Goal: Task Accomplishment & Management: Manage account settings

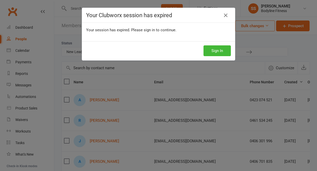
select select "New Lead"
select select "50"
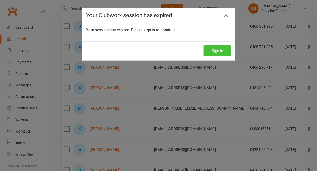
click at [220, 49] on button "Sign In" at bounding box center [217, 50] width 27 height 11
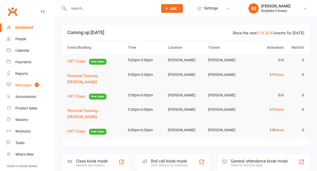
click at [25, 85] on div "Messages" at bounding box center [23, 85] width 16 height 4
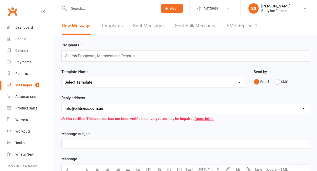
click at [240, 27] on link "SMS Replies 1" at bounding box center [242, 26] width 31 height 18
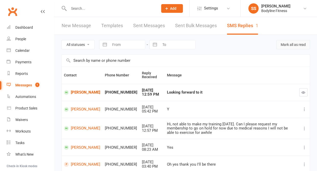
click at [290, 46] on button "Mark all as read" at bounding box center [293, 44] width 34 height 9
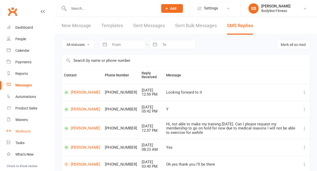
click at [22, 130] on div "Workouts" at bounding box center [22, 131] width 15 height 4
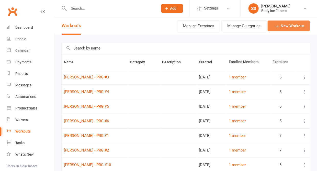
click at [282, 30] on link "New Workout" at bounding box center [289, 25] width 42 height 11
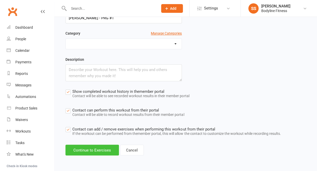
scroll to position [53, 0]
type input "[PERSON_NAME] - PRG #1"
click at [87, 152] on button "Continue to Exercises" at bounding box center [92, 149] width 53 height 11
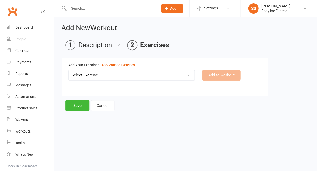
scroll to position [0, 0]
click at [107, 72] on select "Select Exercise 100's 120 Degree Knee Flexed Glute Bridges 1/2 Cuban Press 1/2 …" at bounding box center [132, 75] width 126 height 10
select select "2019"
click at [222, 77] on button "Add to workout" at bounding box center [221, 75] width 38 height 11
select select
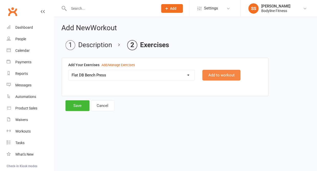
select select "Kilograms"
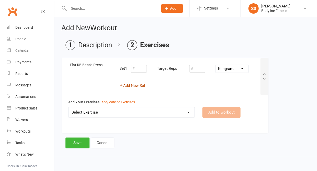
click at [141, 86] on button "Add New Set" at bounding box center [133, 85] width 26 height 6
select select "Kilograms"
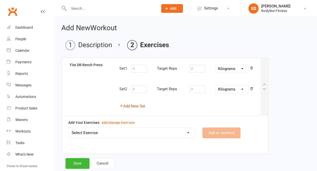
click at [138, 105] on button "Add New Set" at bounding box center [133, 106] width 26 height 6
select select "Kilograms"
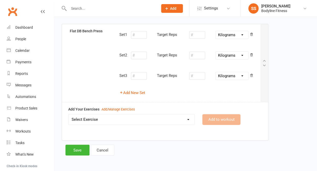
scroll to position [34, 0]
select select "1804"
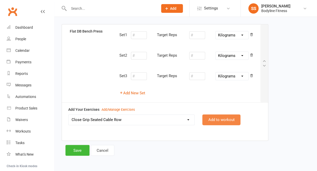
click at [209, 117] on button "Add to workout" at bounding box center [221, 119] width 38 height 11
select select
select select "Kilograms"
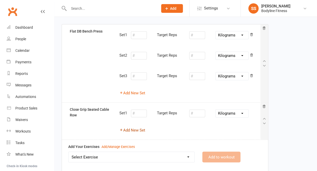
click at [139, 130] on button "Add New Set" at bounding box center [133, 130] width 26 height 6
select select "Kilograms"
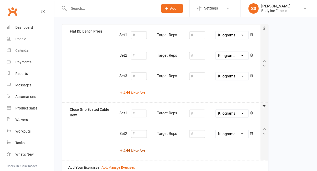
click at [138, 149] on button "Add New Set" at bounding box center [133, 150] width 26 height 6
select select "Kilograms"
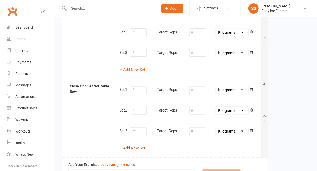
scroll to position [103, 0]
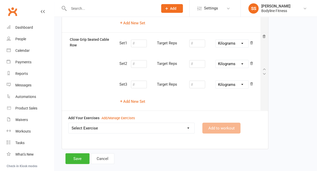
click at [125, 126] on select "Select Exercise 100's 120 Degree Knee Flexed Glute Bridges 1/2 Cuban Press 1/2 …" at bounding box center [132, 128] width 126 height 10
select select "2067"
click at [206, 126] on button "Add to workout" at bounding box center [221, 127] width 38 height 11
select select
select select "Kilograms"
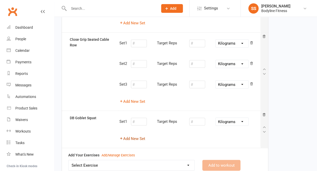
click at [133, 138] on button "Add New Set" at bounding box center [133, 138] width 26 height 6
select select "Kilograms"
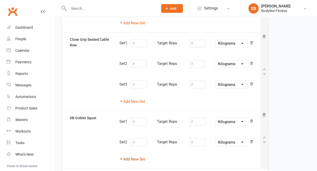
click at [130, 156] on button "Add New Set" at bounding box center [133, 159] width 26 height 6
select select "Kilograms"
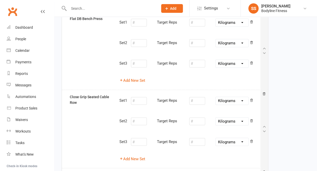
scroll to position [38, 0]
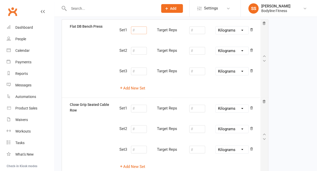
click at [138, 31] on input "number" at bounding box center [139, 30] width 16 height 8
type input "10"
click at [194, 30] on input "number" at bounding box center [197, 30] width 16 height 8
type input "6"
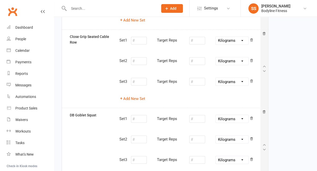
scroll to position [107, 0]
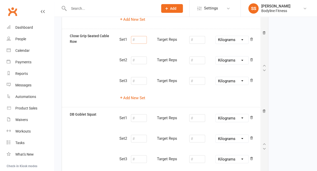
click at [136, 39] on input "number" at bounding box center [139, 40] width 16 height 8
type input "10"
click at [197, 39] on input "number" at bounding box center [197, 40] width 16 height 8
type input "24"
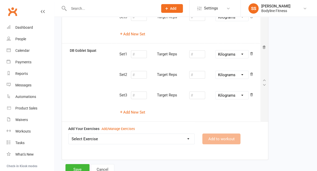
scroll to position [171, 0]
click at [135, 52] on input "number" at bounding box center [139, 54] width 16 height 8
type input "10"
click at [197, 52] on input "number" at bounding box center [197, 54] width 16 height 8
type input "10"
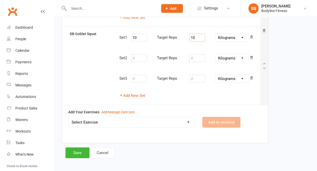
scroll to position [187, 0]
click at [122, 121] on select "Select Exercise 100's 120 Degree Knee Flexed Glute Bridges 1/2 Cuban Press 1/2 …" at bounding box center [132, 122] width 126 height 10
select select "1800"
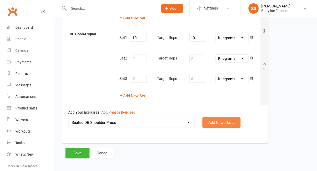
click at [222, 117] on button "Add to workout" at bounding box center [221, 122] width 38 height 11
select select
select select "Kilograms"
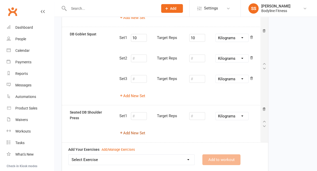
click at [141, 130] on button "Add New Set" at bounding box center [133, 133] width 26 height 6
select select "Kilograms"
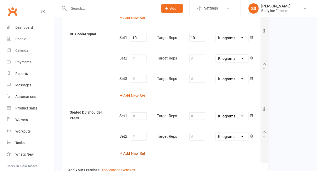
click at [133, 150] on button "Add New Set" at bounding box center [133, 153] width 26 height 6
select select "Kilograms"
click at [141, 112] on input "number" at bounding box center [139, 116] width 16 height 8
type input "10"
click at [197, 112] on input "number" at bounding box center [197, 116] width 16 height 8
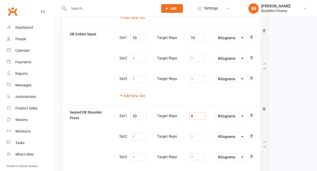
type input "4"
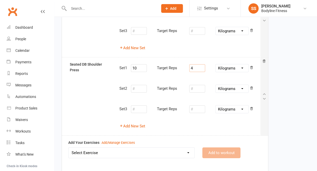
scroll to position [264, 0]
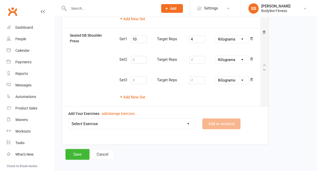
click at [168, 119] on select "Select Exercise 100's 120 Degree Knee Flexed Glute Bridges 1/2 Cuban Press 1/2 …" at bounding box center [132, 124] width 126 height 10
select select "3793"
click at [212, 119] on button "Add to workout" at bounding box center [221, 123] width 38 height 11
select select
select select "Kilograms"
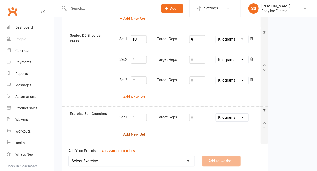
click at [138, 131] on button "Add New Set" at bounding box center [133, 134] width 26 height 6
select select "Kilograms"
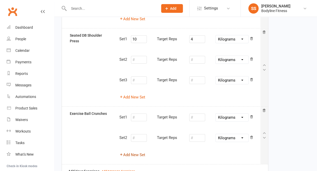
click at [134, 152] on button "Add New Set" at bounding box center [133, 155] width 26 height 6
select select "Kilograms"
click at [138, 114] on input "number" at bounding box center [139, 117] width 16 height 8
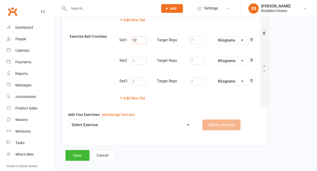
scroll to position [340, 0]
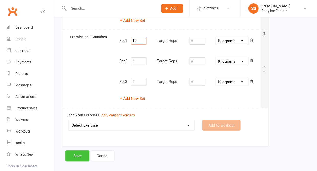
type input "12"
click at [79, 150] on button "Save" at bounding box center [78, 155] width 24 height 11
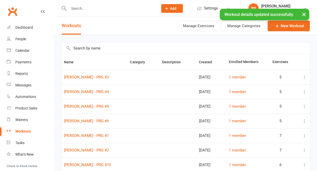
click at [81, 9] on div "× Workout details updated successfully." at bounding box center [155, 9] width 311 height 0
click at [78, 8] on input "text" at bounding box center [111, 8] width 88 height 7
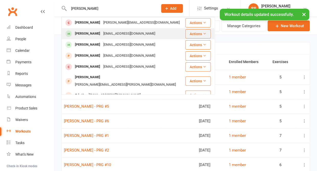
type input "Anna ho"
click at [76, 33] on div "[PERSON_NAME]" at bounding box center [87, 33] width 28 height 7
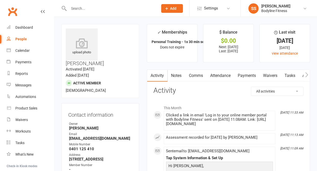
click at [307, 76] on icon "button" at bounding box center [306, 74] width 3 height 5
click at [294, 76] on link "Workouts" at bounding box center [303, 76] width 24 height 12
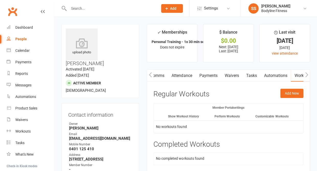
scroll to position [39, 0]
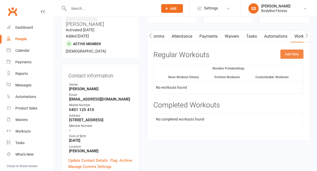
click at [295, 56] on button "Add New" at bounding box center [292, 53] width 23 height 9
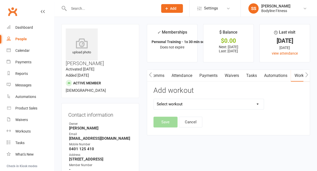
scroll to position [0, 0]
select select "6469"
click at [164, 121] on button "Save" at bounding box center [166, 121] width 24 height 11
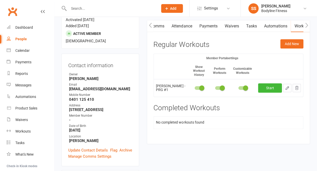
scroll to position [51, 0]
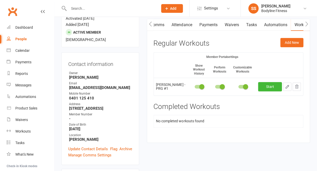
click at [288, 87] on icon "button" at bounding box center [287, 86] width 5 height 5
select select "Kilograms"
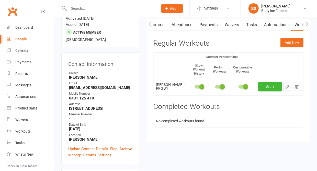
select select "Kilograms"
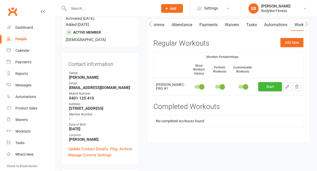
select select "Kilograms"
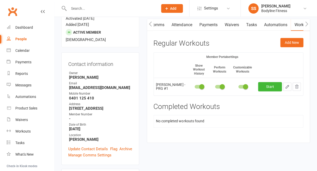
select select "Kilograms"
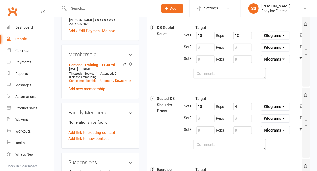
scroll to position [222, 0]
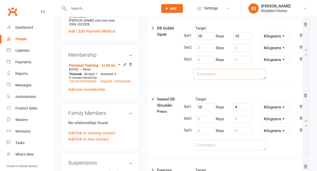
click at [215, 77] on textarea at bounding box center [230, 74] width 72 height 11
type textarea "a"
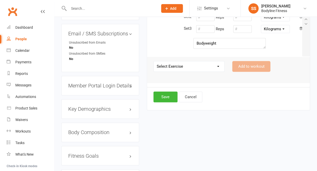
scroll to position [397, 0]
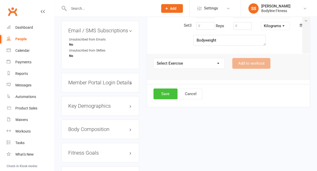
type textarea "warm up with the band"
click at [169, 97] on button "Save" at bounding box center [166, 93] width 24 height 11
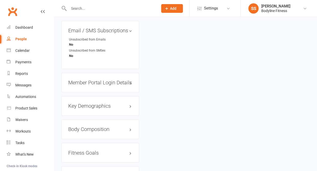
click at [80, 9] on input "text" at bounding box center [111, 8] width 88 height 7
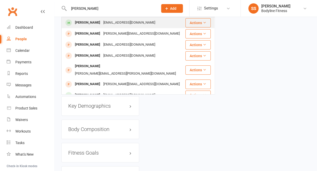
type input "[PERSON_NAME]"
click at [78, 23] on div "[PERSON_NAME]" at bounding box center [87, 22] width 28 height 7
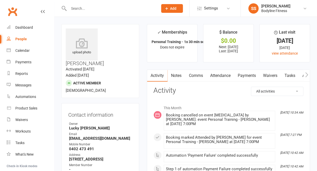
click at [307, 76] on icon "button" at bounding box center [306, 74] width 3 height 5
click at [294, 75] on link "Workouts" at bounding box center [303, 76] width 24 height 12
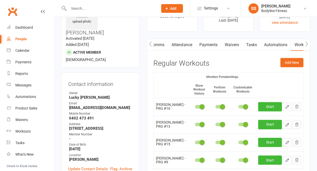
scroll to position [30, 0]
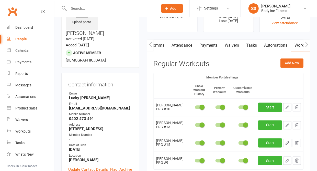
click at [206, 47] on link "Payments" at bounding box center [208, 45] width 25 height 12
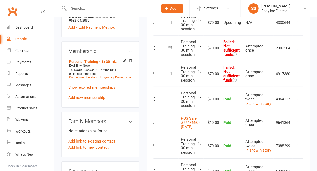
scroll to position [0, 22]
click at [298, 71] on icon at bounding box center [298, 73] width 5 height 5
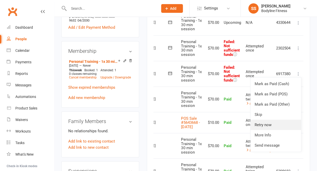
click at [265, 120] on link "Retry now" at bounding box center [276, 125] width 51 height 10
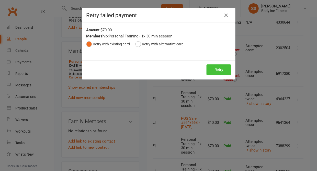
click at [213, 69] on button "Retry" at bounding box center [219, 69] width 25 height 11
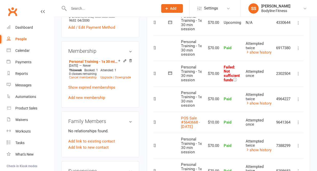
click at [298, 71] on icon at bounding box center [298, 73] width 5 height 5
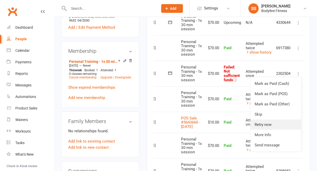
click at [269, 119] on link "Retry now" at bounding box center [276, 124] width 51 height 10
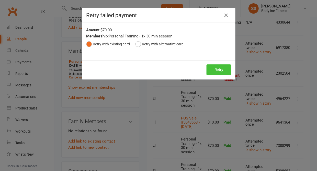
click at [215, 71] on button "Retry" at bounding box center [219, 69] width 25 height 11
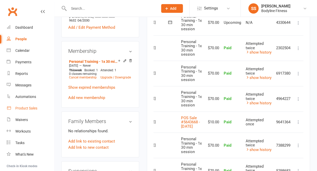
click at [27, 107] on div "Product Sales" at bounding box center [26, 108] width 22 height 4
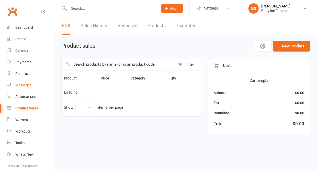
select select "10"
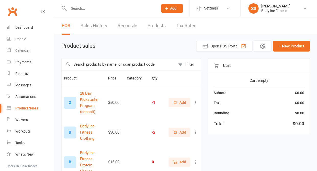
click at [87, 64] on input "text" at bounding box center [119, 64] width 114 height 12
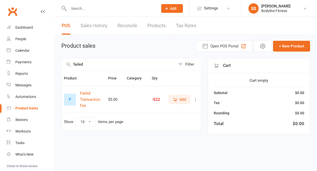
type input "failed"
click at [183, 101] on span "Add" at bounding box center [183, 100] width 6 height 6
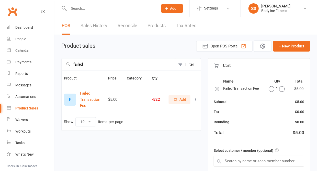
click at [282, 90] on icon "button" at bounding box center [282, 89] width 3 height 3
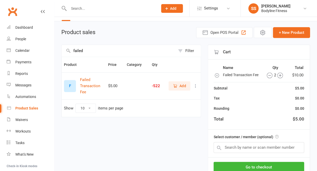
scroll to position [28, 0]
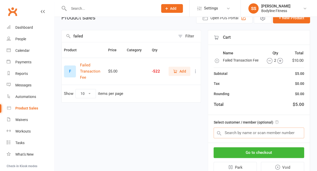
click at [246, 135] on input "text" at bounding box center [259, 132] width 91 height 11
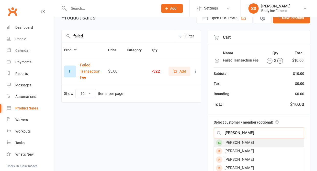
type input "[PERSON_NAME]"
click at [241, 143] on div "[PERSON_NAME]" at bounding box center [259, 142] width 90 height 8
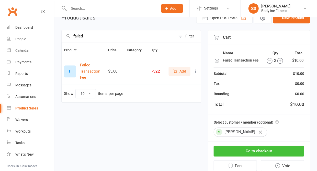
click at [244, 153] on button "Go to checkout" at bounding box center [259, 150] width 91 height 11
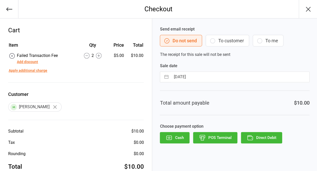
click at [224, 43] on button "To customer" at bounding box center [228, 41] width 44 height 12
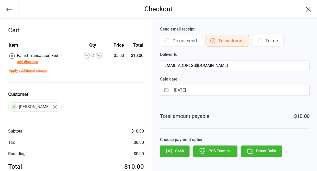
click at [251, 152] on icon "button" at bounding box center [250, 150] width 7 height 7
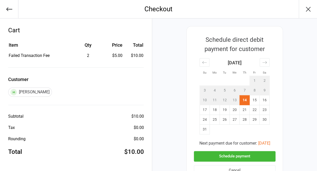
click at [233, 151] on button "Schedule payment" at bounding box center [235, 156] width 82 height 10
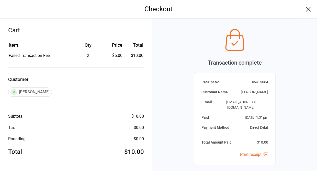
click at [307, 10] on icon "button" at bounding box center [308, 9] width 4 height 4
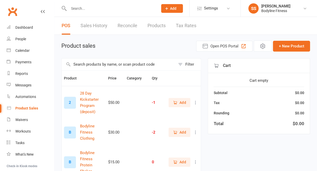
click at [89, 7] on input "text" at bounding box center [111, 8] width 88 height 7
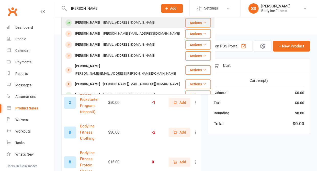
type input "[PERSON_NAME]"
click at [86, 22] on div "[PERSON_NAME]" at bounding box center [87, 22] width 28 height 7
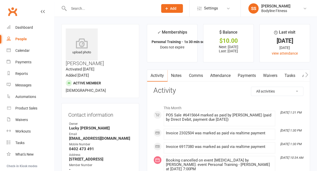
click at [253, 74] on link "Payments" at bounding box center [246, 76] width 25 height 12
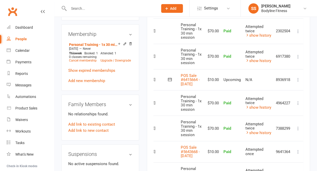
scroll to position [0, 22]
click at [297, 77] on icon at bounding box center [298, 79] width 5 height 5
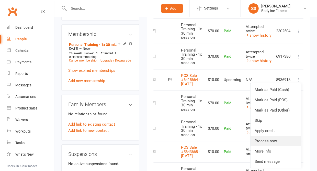
click at [266, 136] on link "Process now" at bounding box center [276, 141] width 51 height 10
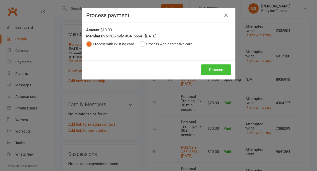
click at [213, 72] on button "Process" at bounding box center [216, 69] width 30 height 11
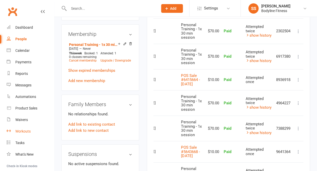
click at [23, 129] on div "Workouts" at bounding box center [22, 131] width 15 height 4
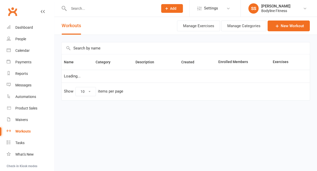
click at [81, 46] on input "text" at bounding box center [186, 48] width 248 height 12
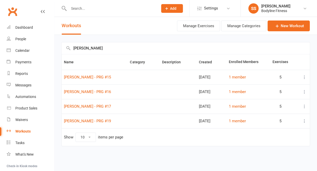
type input "[PERSON_NAME]"
click at [303, 78] on icon at bounding box center [304, 76] width 5 height 5
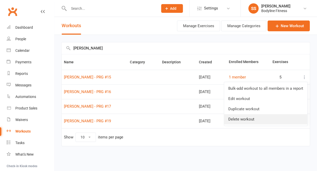
click at [252, 118] on link "Delete workout" at bounding box center [265, 119] width 83 height 10
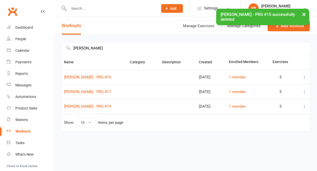
drag, startPoint x: 112, startPoint y: 109, endPoint x: 112, endPoint y: 103, distance: 5.7
click at [112, 103] on td "[PERSON_NAME] - PRG #19" at bounding box center [95, 106] width 66 height 15
copy link "[PERSON_NAME] - PRG #19"
click at [275, 27] on icon at bounding box center [277, 25] width 5 height 5
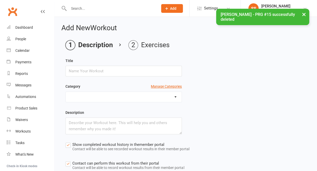
scroll to position [53, 0]
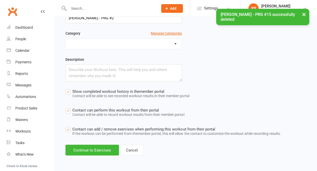
type input "[PERSON_NAME] - PRG #20"
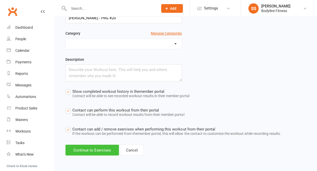
click at [105, 150] on button "Continue to Exercises" at bounding box center [92, 149] width 53 height 11
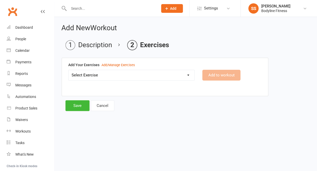
scroll to position [0, 0]
click at [108, 76] on select "Select Exercise 100's 120 Degree Knee Flexed Glute Bridges 1/2 Cuban Press 1/2 …" at bounding box center [132, 75] width 126 height 10
select select "2764"
click at [213, 77] on button "Add to workout" at bounding box center [221, 75] width 38 height 11
select select "Kilograms"
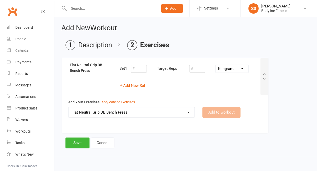
select select
click at [142, 87] on button "Add New Set" at bounding box center [133, 85] width 26 height 6
select select "Kilograms"
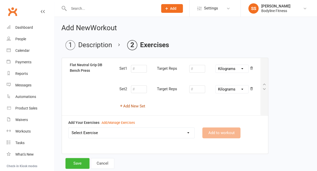
click at [136, 105] on button "Add New Set" at bounding box center [133, 106] width 26 height 6
select select "Kilograms"
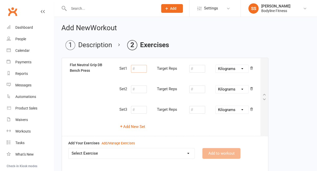
click at [138, 69] on input "number" at bounding box center [139, 69] width 16 height 8
type input "10"
click at [194, 69] on input "number" at bounding box center [197, 69] width 16 height 8
type input "9"
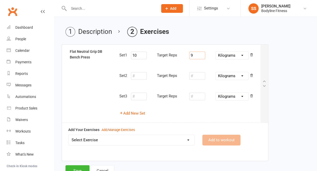
scroll to position [29, 0]
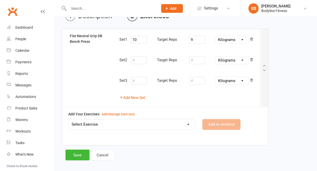
click at [150, 126] on select "Select Exercise 100's 120 Degree Knee Flexed Glute Bridges 1/2 Cuban Press 1/2 …" at bounding box center [132, 124] width 126 height 10
select select "2074"
click at [214, 121] on button "Add to workout" at bounding box center [221, 124] width 38 height 11
select select
select select "Kilograms"
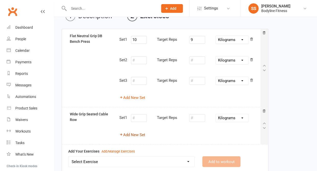
click at [139, 133] on button "Add New Set" at bounding box center [133, 135] width 26 height 6
select select "Kilograms"
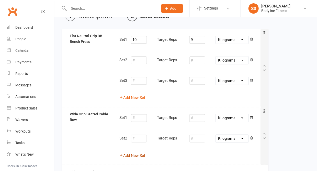
click at [132, 153] on button "Add New Set" at bounding box center [133, 155] width 26 height 6
select select "Kilograms"
click at [141, 118] on input "number" at bounding box center [139, 118] width 16 height 8
type input "10"
click at [198, 116] on input "number" at bounding box center [197, 118] width 16 height 8
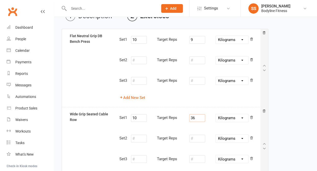
type input "36"
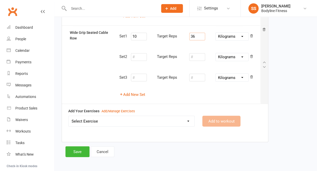
scroll to position [110, 0]
select select "7717"
click at [218, 121] on button "Add to workout" at bounding box center [221, 121] width 38 height 11
select select "Kilograms"
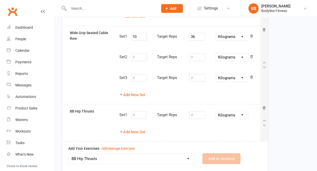
select select
click at [142, 130] on button "Add New Set" at bounding box center [133, 132] width 26 height 6
select select "Kilograms"
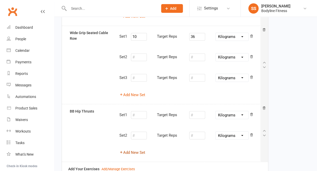
click at [136, 149] on button "Add New Set" at bounding box center [133, 152] width 26 height 6
select select "Kilograms"
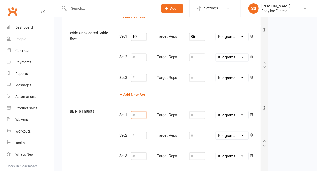
click at [139, 114] on input "number" at bounding box center [139, 115] width 16 height 8
type input "10"
click at [200, 113] on input "number" at bounding box center [197, 115] width 16 height 8
type input "60"
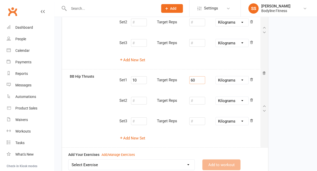
scroll to position [164, 0]
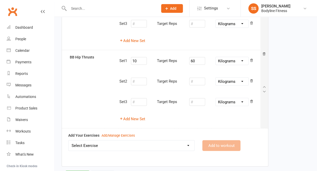
click at [149, 143] on select "Select Exercise 100's 120 Degree Knee Flexed Glute Bridges 1/2 Cuban Press 1/2 …" at bounding box center [132, 145] width 126 height 10
select select "6717"
click at [214, 143] on button "Add to workout" at bounding box center [221, 145] width 38 height 11
select select "Kilograms"
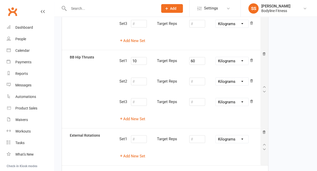
select select
click at [143, 153] on button "Add New Set" at bounding box center [133, 156] width 26 height 6
select select "Kilograms"
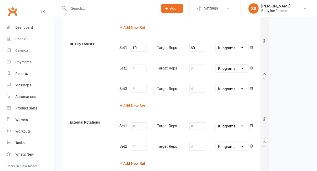
scroll to position [192, 0]
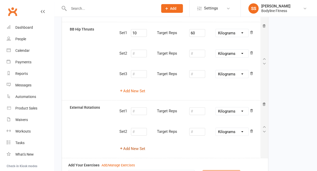
click at [137, 145] on button "Add New Set" at bounding box center [133, 148] width 26 height 6
select select "Kilograms"
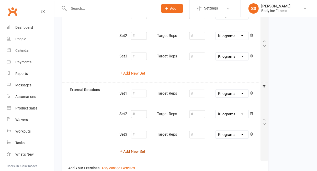
scroll to position [217, 0]
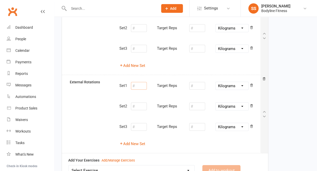
click at [137, 82] on input "number" at bounding box center [139, 86] width 16 height 8
type input "10"
click at [196, 82] on input "number" at bounding box center [197, 86] width 16 height 8
type input "5"
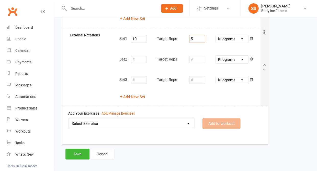
scroll to position [264, 0]
click at [156, 119] on select "Select Exercise 100's 120 Degree Knee Flexed Glute Bridges 1/2 Cuban Press 1/2 …" at bounding box center [132, 124] width 126 height 10
select select "12180"
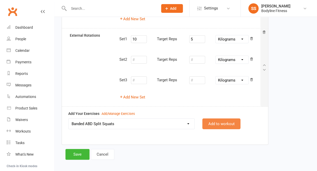
click at [212, 119] on button "Add to workout" at bounding box center [221, 123] width 38 height 11
select select
select select "Kilograms"
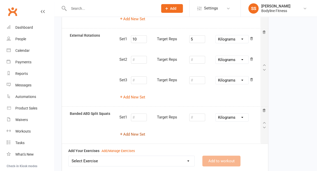
click at [137, 131] on button "Add New Set" at bounding box center [133, 134] width 26 height 6
select select "Kilograms"
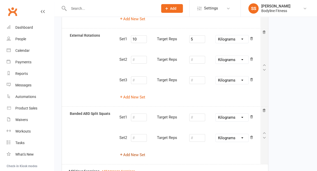
click at [130, 152] on button "Add New Set" at bounding box center [133, 155] width 26 height 6
select select "Kilograms"
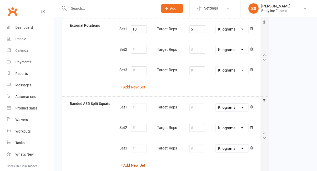
scroll to position [274, 0]
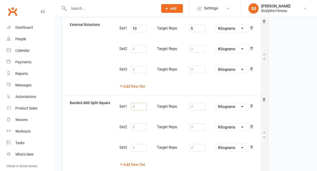
click at [137, 103] on input "number" at bounding box center [139, 107] width 16 height 8
type input "10"
click at [205, 103] on input "number" at bounding box center [197, 107] width 16 height 8
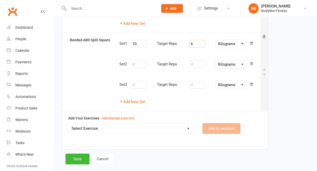
scroll to position [338, 0]
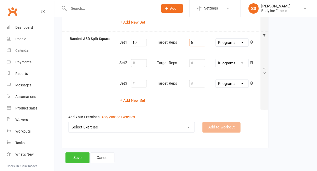
type input "6"
click at [75, 152] on button "Save" at bounding box center [78, 157] width 24 height 11
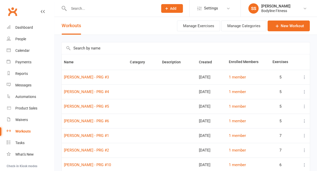
click at [93, 9] on input "text" at bounding box center [111, 8] width 88 height 7
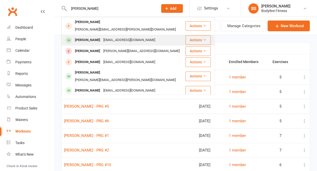
type input "[PERSON_NAME]"
click at [91, 36] on div "[PERSON_NAME]" at bounding box center [87, 39] width 28 height 7
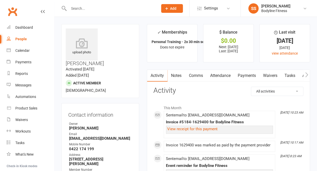
click at [307, 75] on icon "button" at bounding box center [306, 74] width 3 height 5
click at [296, 78] on link "Workouts" at bounding box center [303, 76] width 24 height 12
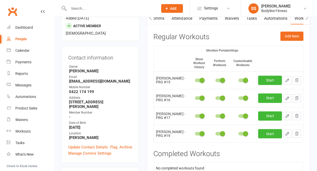
scroll to position [57, 0]
click at [297, 80] on icon "button" at bounding box center [297, 80] width 5 height 5
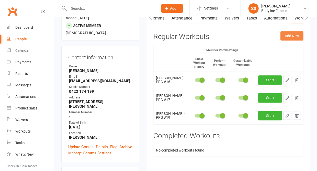
click at [293, 34] on button "Add New" at bounding box center [292, 35] width 23 height 9
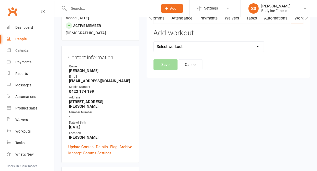
select select "6470"
click at [165, 66] on button "Save" at bounding box center [166, 64] width 24 height 11
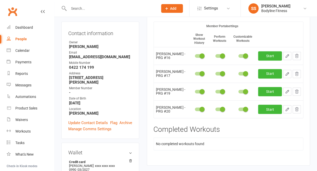
scroll to position [95, 0]
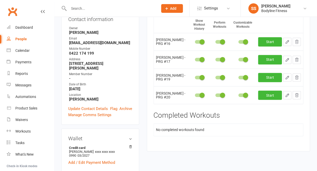
click at [288, 97] on icon "button" at bounding box center [287, 95] width 5 height 5
select select "Kilograms"
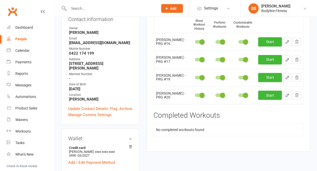
select select "Kilograms"
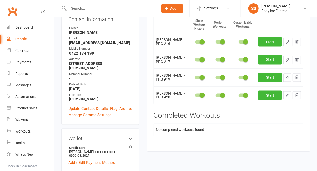
select select "Kilograms"
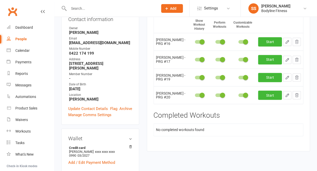
select select "Kilograms"
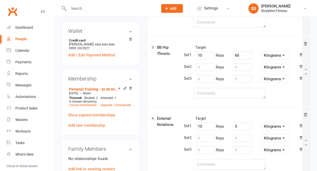
scroll to position [202, 0]
click at [219, 94] on textarea at bounding box center [230, 93] width 72 height 11
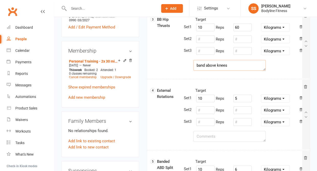
scroll to position [230, 0]
type textarea "band above knees"
click at [206, 137] on textarea at bounding box center [230, 136] width 72 height 11
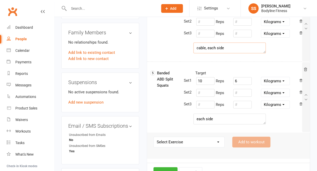
scroll to position [319, 0]
type textarea "cable, each side"
click at [213, 119] on textarea "each side" at bounding box center [230, 118] width 72 height 11
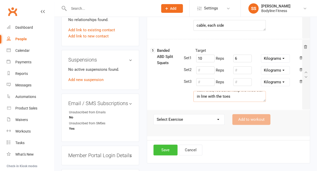
scroll to position [344, 0]
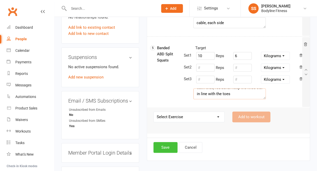
type textarea "each side, red band. Keep the knee out in line with the toes"
click at [170, 147] on button "Save" at bounding box center [166, 147] width 24 height 11
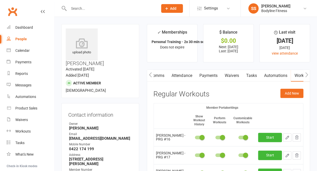
scroll to position [0, 0]
click at [29, 129] on div "Workouts" at bounding box center [22, 131] width 15 height 4
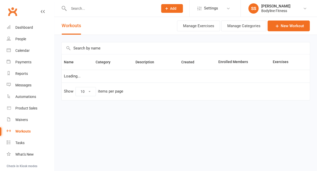
click at [98, 52] on input "text" at bounding box center [186, 48] width 248 height 12
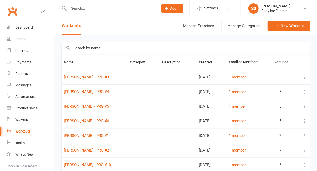
type input "v"
click at [276, 30] on link "New Workout" at bounding box center [289, 25] width 42 height 11
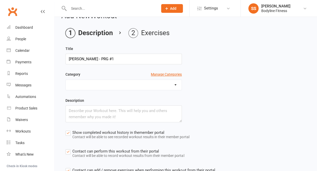
scroll to position [12, 0]
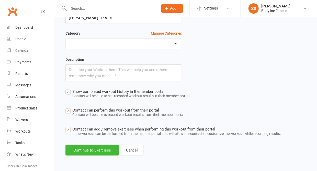
type input "[PERSON_NAME] - PRG #1"
click at [99, 142] on main "Description Exercises Title [PERSON_NAME] - PRG #1 Category Manage Categories D…" at bounding box center [185, 71] width 249 height 168
click at [97, 147] on button "Continue to Exercises" at bounding box center [92, 149] width 53 height 11
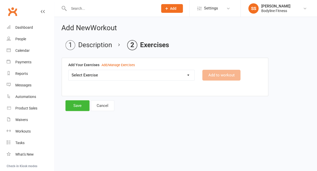
click at [85, 77] on select "Select Exercise 100's 120 Degree Knee Flexed Glute Bridges 1/2 Cuban Press 1/2 …" at bounding box center [132, 75] width 126 height 10
select select "2019"
click at [209, 78] on button "Add to workout" at bounding box center [221, 75] width 38 height 11
select select "Kilograms"
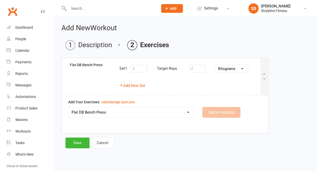
select select
click at [141, 88] on button "Add New Set" at bounding box center [133, 85] width 26 height 6
select select "Kilograms"
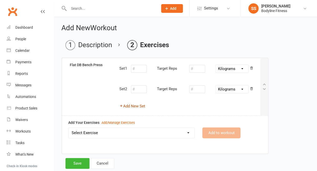
click at [139, 104] on button "Add New Set" at bounding box center [133, 106] width 26 height 6
select select "Kilograms"
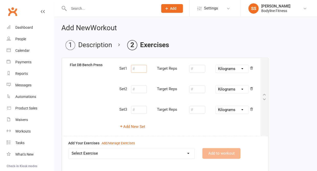
click at [140, 71] on input "number" at bounding box center [139, 69] width 16 height 8
type input "10"
click at [196, 69] on input "number" at bounding box center [197, 69] width 16 height 8
type input "6"
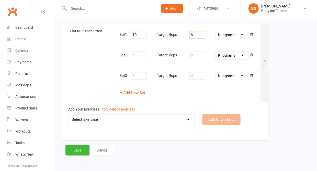
scroll to position [34, 0]
click at [147, 121] on select "Select Exercise 100's 120 Degree Knee Flexed Glute Bridges 1/2 Cuban Press 1/2 …" at bounding box center [132, 119] width 126 height 10
select select "1804"
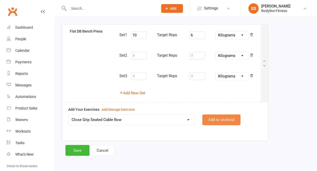
click at [210, 122] on button "Add to workout" at bounding box center [221, 119] width 38 height 11
select select
select select "Kilograms"
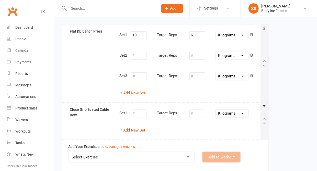
click at [139, 129] on button "Add New Set" at bounding box center [133, 130] width 26 height 6
select select "Kilograms"
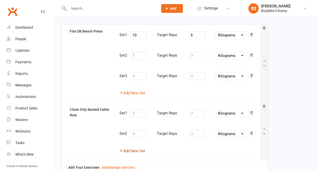
click at [135, 149] on button "Add New Set" at bounding box center [133, 150] width 26 height 6
select select "Kilograms"
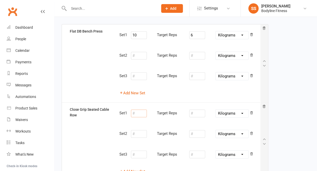
click at [139, 111] on input "number" at bounding box center [139, 113] width 16 height 8
type input "10"
click at [198, 112] on input "number" at bounding box center [197, 113] width 16 height 8
type input "24"
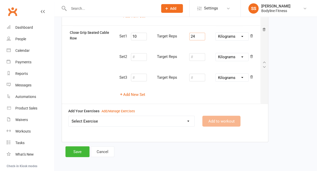
scroll to position [110, 0]
click at [166, 116] on select "Select Exercise 100's 120 Degree Knee Flexed Glute Bridges 1/2 Cuban Press 1/2 …" at bounding box center [132, 121] width 126 height 10
select select "2067"
click at [209, 116] on button "Add to workout" at bounding box center [221, 121] width 38 height 11
select select
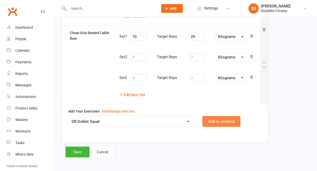
select select "Kilograms"
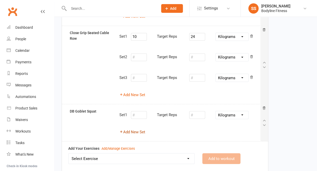
click at [143, 129] on button "Add New Set" at bounding box center [133, 132] width 26 height 6
select select "Kilograms"
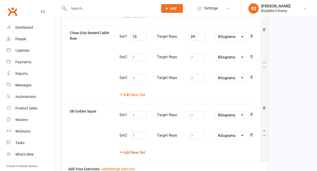
click at [135, 149] on button "Add New Set" at bounding box center [133, 152] width 26 height 6
select select "Kilograms"
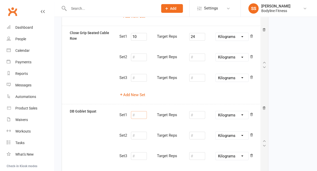
click at [140, 112] on input "number" at bounding box center [139, 115] width 16 height 8
type input "10"
click at [195, 113] on input "number" at bounding box center [197, 115] width 16 height 8
type input "15"
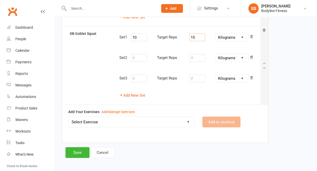
scroll to position [187, 0]
click at [157, 119] on select "Select Exercise 100's 120 Degree Knee Flexed Glute Bridges 1/2 Cuban Press 1/2 …" at bounding box center [132, 122] width 126 height 10
select select "2701"
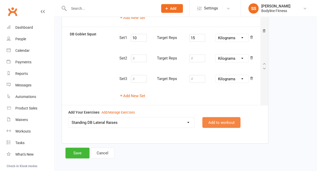
click at [223, 117] on button "Add to workout" at bounding box center [221, 122] width 38 height 11
select select
select select "Kilograms"
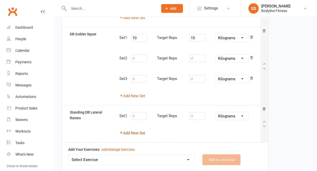
click at [136, 130] on button "Add New Set" at bounding box center [133, 133] width 26 height 6
select select "Kilograms"
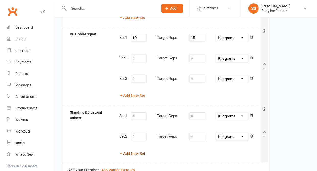
click at [135, 150] on button "Add New Set" at bounding box center [133, 153] width 26 height 6
select select "Kilograms"
click at [145, 114] on input "number" at bounding box center [139, 116] width 16 height 8
type input "10"
click at [199, 112] on input "number" at bounding box center [197, 116] width 16 height 8
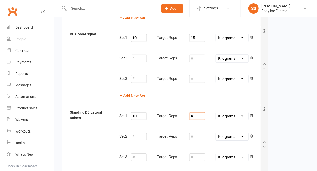
type input "4"
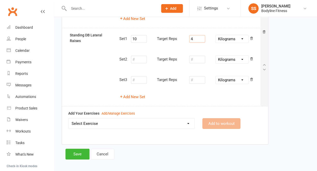
scroll to position [264, 0]
click at [147, 121] on select "Select Exercise 100's 120 Degree Knee Flexed Glute Bridges 1/2 Cuban Press 1/2 …" at bounding box center [132, 124] width 126 height 10
select select "3793"
click at [209, 118] on button "Add to workout" at bounding box center [221, 123] width 38 height 11
select select
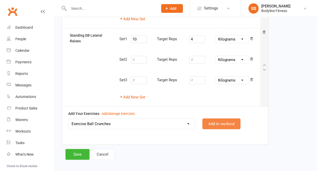
select select "Kilograms"
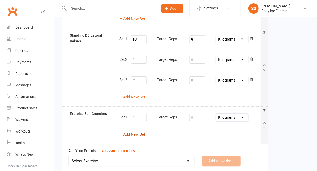
click at [140, 131] on button "Add New Set" at bounding box center [133, 134] width 26 height 6
select select "Kilograms"
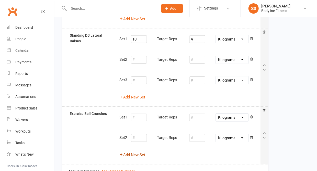
click at [134, 152] on button "Add New Set" at bounding box center [133, 155] width 26 height 6
select select "Kilograms"
click at [139, 113] on input "number" at bounding box center [139, 117] width 16 height 8
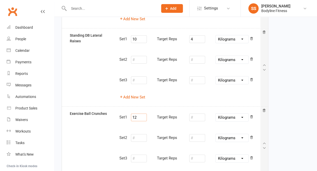
type input "12"
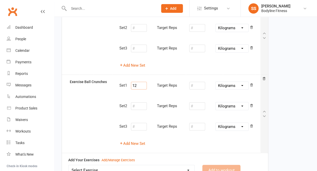
scroll to position [335, 0]
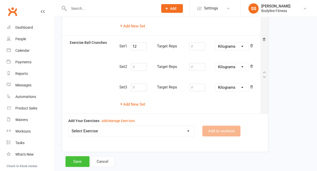
click at [78, 156] on button "Save" at bounding box center [78, 161] width 24 height 11
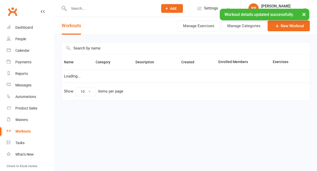
click at [81, 8] on input "text" at bounding box center [111, 8] width 88 height 7
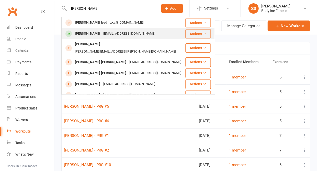
type input "[PERSON_NAME]"
click at [76, 32] on div "[PERSON_NAME]" at bounding box center [87, 33] width 28 height 7
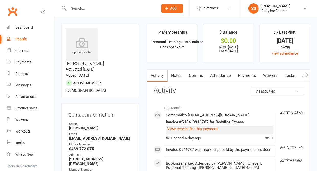
click at [305, 74] on icon "button" at bounding box center [306, 74] width 3 height 5
click at [295, 76] on link "Workouts" at bounding box center [303, 76] width 24 height 12
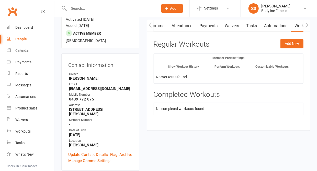
scroll to position [49, 0]
click at [291, 43] on button "Add New" at bounding box center [292, 43] width 23 height 9
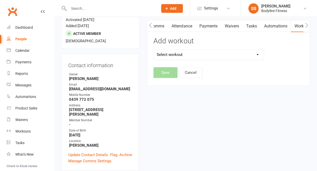
select select "6471"
click at [163, 71] on button "Save" at bounding box center [166, 72] width 24 height 11
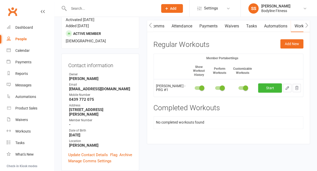
click at [287, 86] on icon "button" at bounding box center [287, 87] width 3 height 3
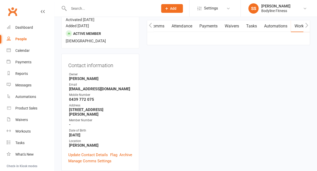
select select "Kilograms"
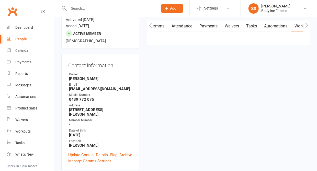
select select "Kilograms"
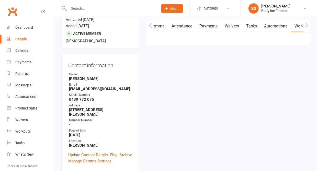
select select "Kilograms"
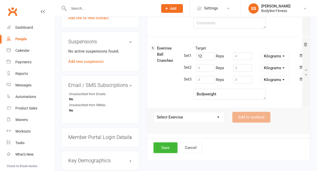
scroll to position [357, 0]
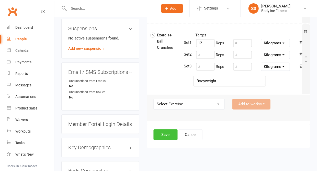
click at [167, 137] on button "Save" at bounding box center [166, 134] width 24 height 11
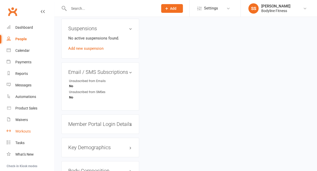
click at [23, 129] on div "Workouts" at bounding box center [22, 131] width 15 height 4
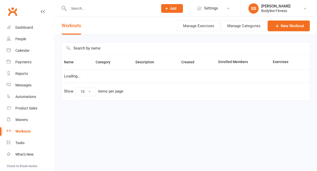
click at [78, 48] on input "text" at bounding box center [186, 48] width 248 height 12
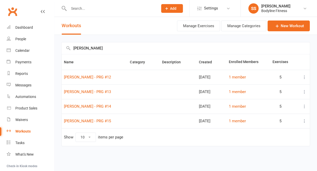
type input "[PERSON_NAME]"
click at [304, 79] on icon at bounding box center [304, 76] width 5 height 5
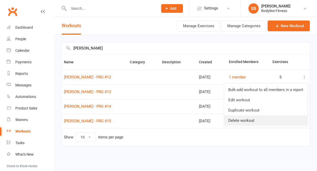
click at [263, 121] on link "Delete workout" at bounding box center [265, 120] width 83 height 10
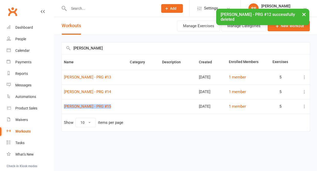
drag, startPoint x: 110, startPoint y: 108, endPoint x: 110, endPoint y: 103, distance: 4.6
click at [110, 103] on td "[PERSON_NAME] - PRG #15" at bounding box center [95, 106] width 66 height 15
copy link "[PERSON_NAME] - PRG #15"
click at [289, 33] on div "Actions Manage Exercises Manage Categories New Workout" at bounding box center [243, 26] width 134 height 18
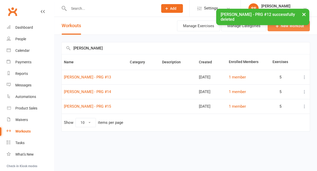
click at [275, 26] on icon at bounding box center [277, 25] width 5 height 5
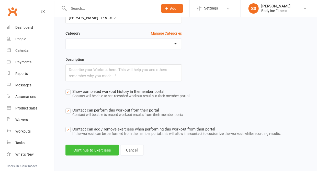
scroll to position [53, 0]
type input "[PERSON_NAME] - PRG #17"
click at [78, 148] on button "Continue to Exercises" at bounding box center [92, 149] width 53 height 11
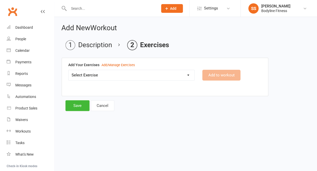
scroll to position [0, 0]
select select "2127"
click at [213, 81] on div "100's 120 Degree Knee Flexed Glute Bridges 1/2 Cuban Press 1/2 Lat Pull Down 1/…" at bounding box center [165, 79] width 201 height 18
click at [213, 77] on button "Add to workout" at bounding box center [221, 75] width 38 height 11
select select
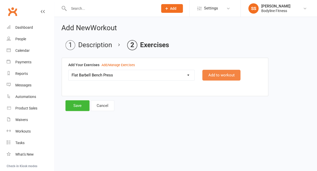
select select "Kilograms"
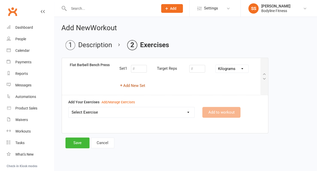
click at [142, 86] on button "Add New Set" at bounding box center [133, 85] width 26 height 6
select select "Kilograms"
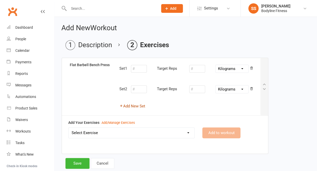
click at [133, 105] on button "Add New Set" at bounding box center [133, 106] width 26 height 6
select select "Kilograms"
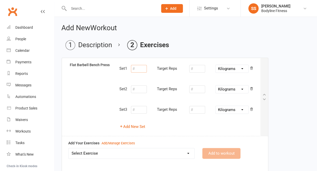
click at [140, 69] on input "number" at bounding box center [139, 69] width 16 height 8
type input "8"
click at [198, 68] on input "number" at bounding box center [197, 69] width 16 height 8
type input "52.5"
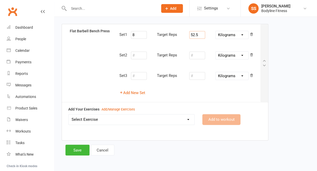
scroll to position [34, 0]
click at [164, 119] on select "Select Exercise 100's 120 Degree Knee Flexed Glute Bridges 1/2 Cuban Press 1/2 …" at bounding box center [132, 119] width 126 height 10
select select "1800"
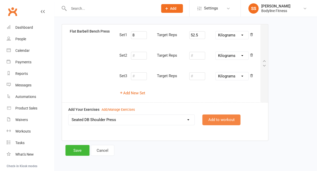
click at [215, 117] on button "Add to workout" at bounding box center [221, 119] width 38 height 11
select select "Kilograms"
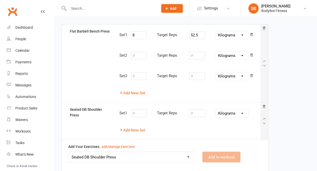
select select
click at [137, 128] on button "Add New Set" at bounding box center [133, 130] width 26 height 6
select select "Kilograms"
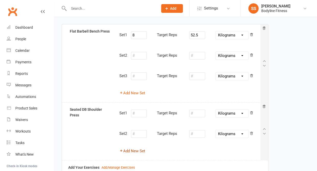
click at [131, 149] on button "Add New Set" at bounding box center [133, 150] width 26 height 6
select select "Kilograms"
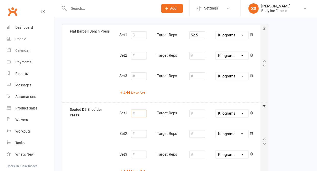
click at [140, 114] on input "number" at bounding box center [139, 113] width 16 height 8
type input "10"
click at [195, 113] on input "number" at bounding box center [197, 113] width 16 height 8
type input "17.5"
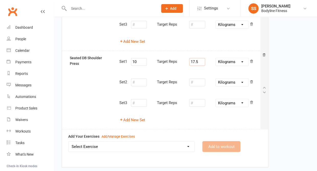
scroll to position [105, 0]
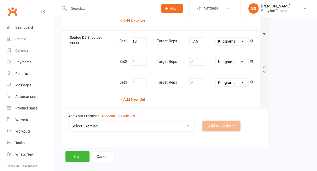
click at [171, 126] on select "Select Exercise 100's 120 Degree Knee Flexed Glute Bridges 1/2 Cuban Press 1/2 …" at bounding box center [132, 126] width 126 height 10
select select "2020"
click at [207, 122] on button "Add to workout" at bounding box center [221, 125] width 38 height 11
select select
select select "Kilograms"
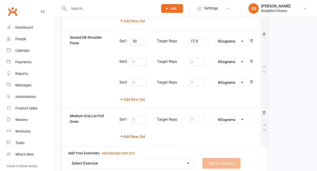
click at [143, 134] on button "Add New Set" at bounding box center [133, 136] width 26 height 6
select select "Kilograms"
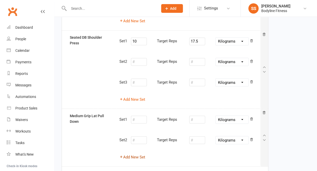
click at [132, 154] on button "Add New Set" at bounding box center [133, 157] width 26 height 6
select select "Kilograms"
click at [137, 117] on input "number" at bounding box center [139, 119] width 16 height 8
type input "10"
click at [197, 116] on input "number" at bounding box center [197, 119] width 16 height 8
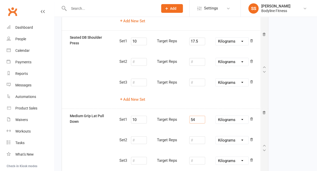
type input "54"
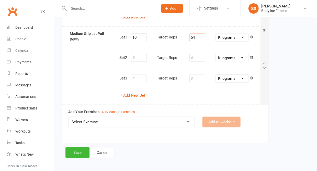
scroll to position [187, 0]
click at [136, 119] on select "Select Exercise 100's 120 Degree Knee Flexed Glute Bridges 1/2 Cuban Press 1/2 …" at bounding box center [132, 122] width 126 height 10
select select "11497"
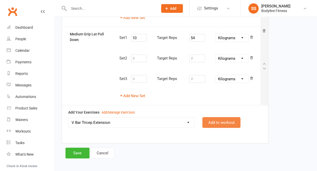
click at [215, 117] on button "Add to workout" at bounding box center [221, 122] width 38 height 11
select select
select select "Kilograms"
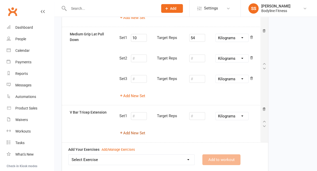
click at [142, 130] on button "Add New Set" at bounding box center [133, 133] width 26 height 6
select select "Kilograms"
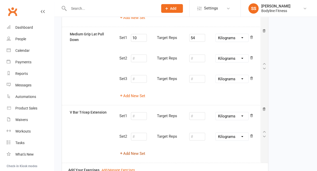
click at [130, 151] on button "Add New Set" at bounding box center [133, 153] width 26 height 6
select select "Kilograms"
click at [138, 112] on input "number" at bounding box center [139, 116] width 16 height 8
type input "10"
click at [197, 112] on input "number" at bounding box center [197, 116] width 16 height 8
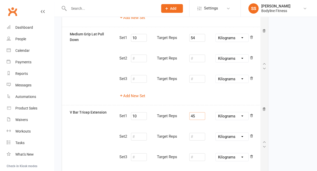
type input "45"
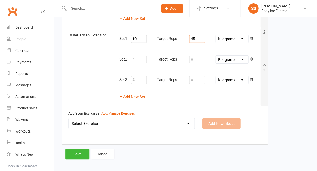
scroll to position [264, 0]
click at [154, 119] on select "Select Exercise 100's 120 Degree Knee Flexed Glute Bridges 1/2 Cuban Press 1/2 …" at bounding box center [132, 124] width 126 height 10
select select "11544"
click at [212, 120] on button "Add to workout" at bounding box center [221, 123] width 38 height 11
select select
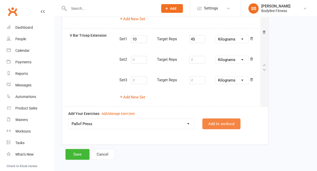
select select "Kilograms"
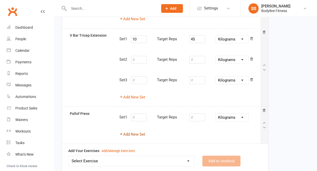
click at [141, 131] on button "Add New Set" at bounding box center [133, 134] width 26 height 6
select select "Kilograms"
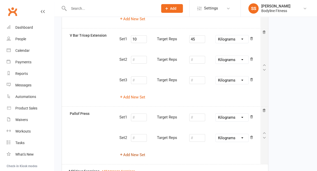
click at [133, 152] on button "Add New Set" at bounding box center [133, 155] width 26 height 6
select select "Kilograms"
click at [140, 113] on input "number" at bounding box center [139, 117] width 16 height 8
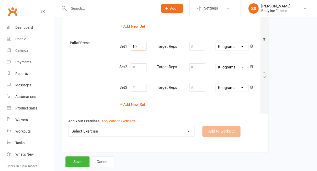
scroll to position [335, 0]
type input "10"
click at [80, 156] on button "Save" at bounding box center [78, 161] width 24 height 11
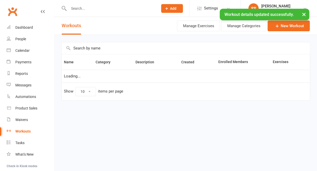
click at [80, 7] on input "text" at bounding box center [111, 8] width 88 height 7
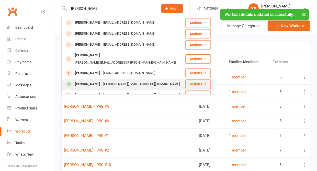
type input "[PERSON_NAME]"
click at [76, 80] on div "[PERSON_NAME]" at bounding box center [87, 83] width 28 height 7
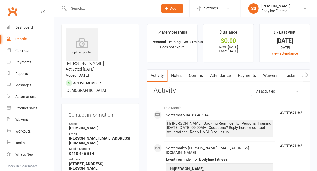
click at [305, 74] on icon "button" at bounding box center [306, 74] width 3 height 5
click at [294, 79] on link "Workouts" at bounding box center [303, 76] width 24 height 12
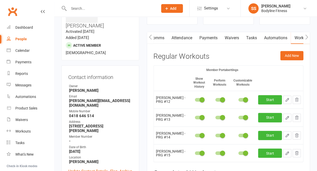
scroll to position [40, 0]
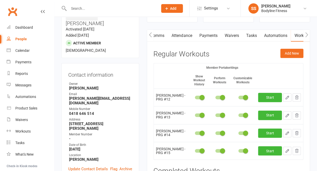
click at [296, 100] on button "button" at bounding box center [297, 97] width 8 height 8
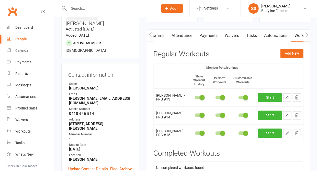
scroll to position [46, 0]
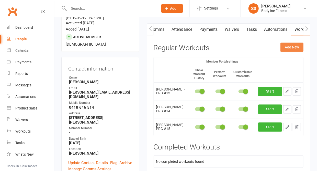
click at [293, 48] on button "Add New" at bounding box center [292, 46] width 23 height 9
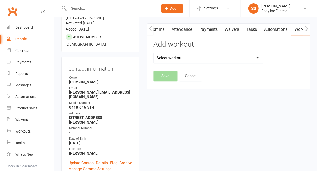
select select "6472"
click at [168, 80] on button "Save" at bounding box center [166, 75] width 24 height 11
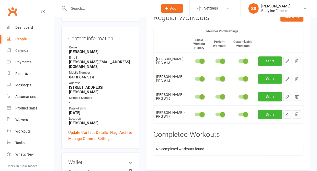
scroll to position [76, 0]
click at [288, 113] on icon "button" at bounding box center [287, 114] width 3 height 3
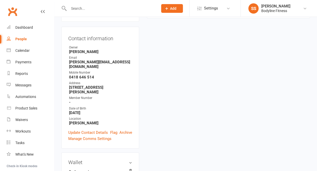
select select "Kilograms"
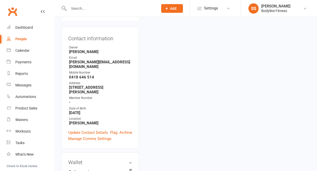
select select "Kilograms"
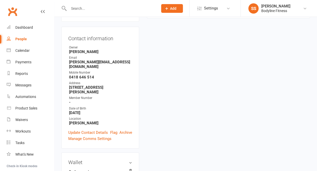
select select "Kilograms"
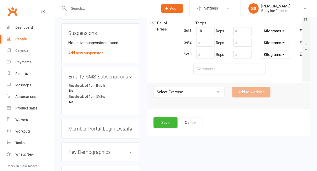
scroll to position [376, 0]
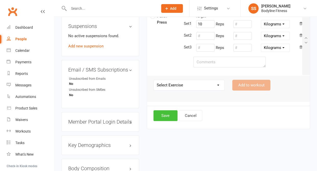
click at [162, 116] on button "Save" at bounding box center [166, 115] width 24 height 11
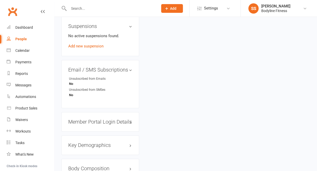
click at [85, 8] on input "text" at bounding box center [111, 8] width 88 height 7
click at [22, 40] on div "People" at bounding box center [21, 39] width 12 height 4
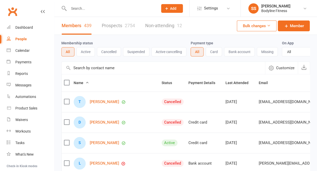
click at [111, 34] on link "Prospects 2754" at bounding box center [118, 26] width 33 height 18
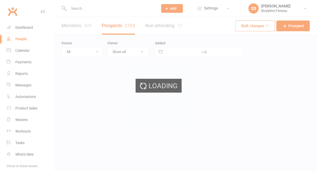
select select "50"
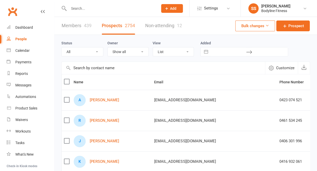
select select "Contacted"
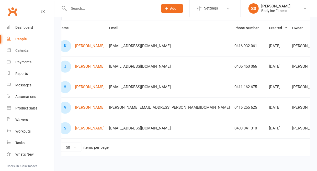
scroll to position [0, 14]
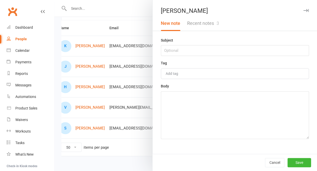
click at [217, 28] on button "Recent notes 3" at bounding box center [203, 23] width 39 height 15
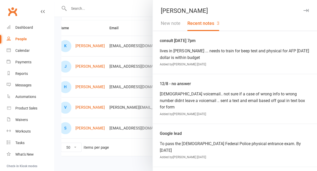
click at [170, 25] on button "New note" at bounding box center [171, 23] width 26 height 15
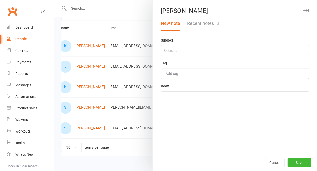
scroll to position [52, 0]
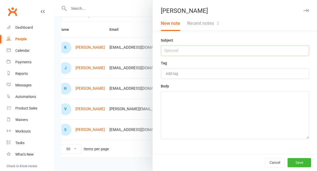
click at [170, 47] on input "text" at bounding box center [235, 50] width 148 height 11
drag, startPoint x: 197, startPoint y: 51, endPoint x: 181, endPoint y: 51, distance: 15.1
click at [181, 51] on input "14/8 - NO ANSWER" at bounding box center [235, 50] width 148 height 11
type input "14/8 - No answer"
click at [184, 97] on textarea at bounding box center [235, 115] width 148 height 48
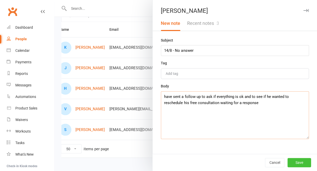
type textarea "have sent a follow up to ask if everything is ok and to see if he wanted to res…"
click at [293, 162] on button "Save" at bounding box center [300, 162] width 24 height 9
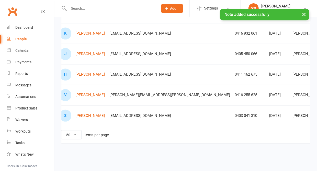
scroll to position [68, 0]
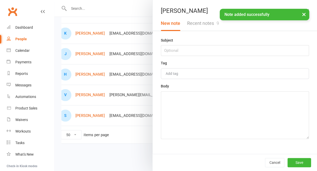
click at [212, 26] on button "Recent notes 9" at bounding box center [203, 23] width 39 height 15
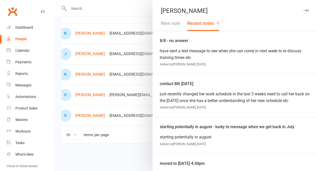
click at [307, 9] on icon "button" at bounding box center [306, 10] width 5 height 3
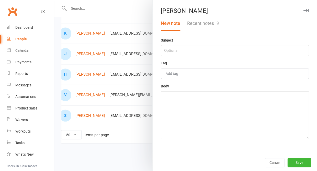
click at [208, 23] on button "Recent notes 9" at bounding box center [203, 23] width 39 height 15
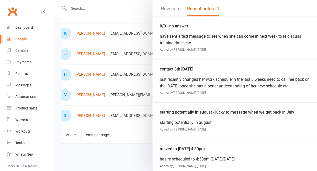
scroll to position [0, 0]
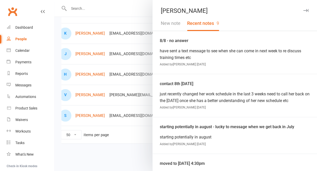
click at [307, 11] on icon "button" at bounding box center [306, 10] width 5 height 3
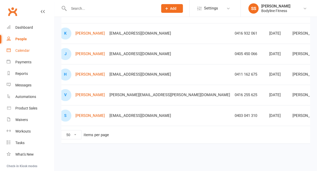
click at [26, 50] on div "Calendar" at bounding box center [22, 50] width 14 height 4
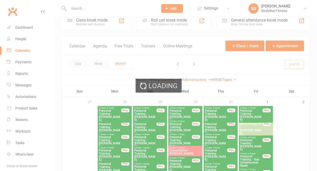
scroll to position [12, 0]
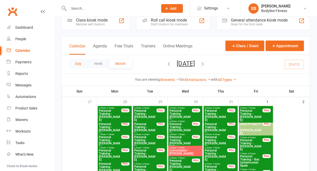
click at [78, 63] on button "Day" at bounding box center [78, 63] width 19 height 9
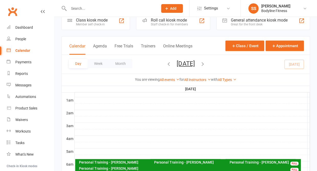
scroll to position [0, 0]
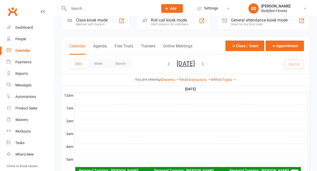
click at [193, 65] on button "[DATE]" at bounding box center [186, 63] width 18 height 7
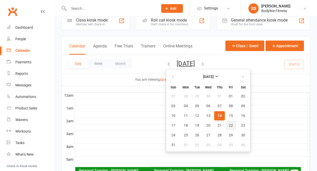
click at [229, 125] on span "22" at bounding box center [231, 125] width 4 height 4
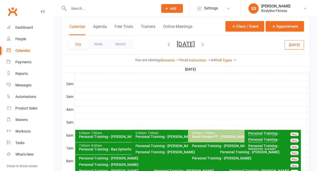
scroll to position [49, 0]
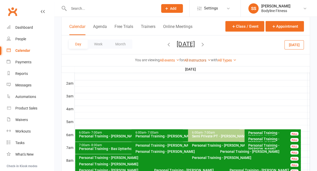
click at [194, 58] on link "All Instructors" at bounding box center [197, 60] width 27 height 4
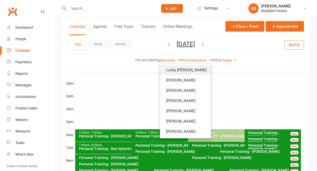
click at [186, 65] on link "Lucky [PERSON_NAME]" at bounding box center [185, 70] width 51 height 10
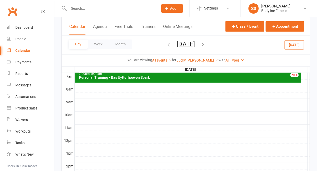
scroll to position [121, 0]
click at [19, 39] on div "People" at bounding box center [20, 39] width 11 height 4
select select "50"
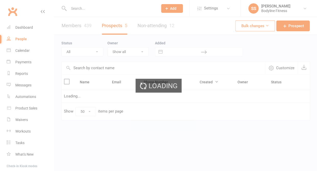
select select "Contacted"
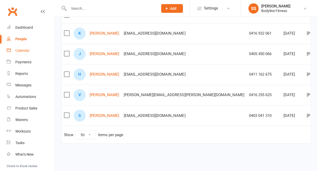
scroll to position [68, 0]
click at [22, 48] on div "Calendar" at bounding box center [22, 50] width 14 height 4
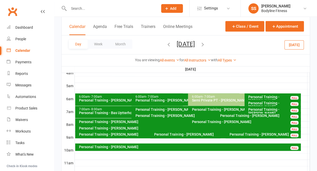
scroll to position [130, 0]
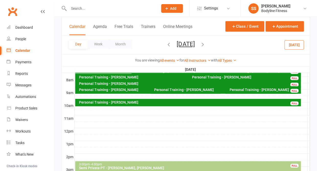
click at [131, 122] on div at bounding box center [192, 124] width 235 height 6
click at [130, 111] on button "Add Appointment" at bounding box center [134, 111] width 30 height 6
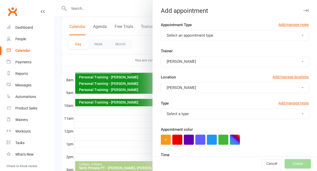
click at [184, 37] on button "Select an appointment type" at bounding box center [235, 35] width 148 height 11
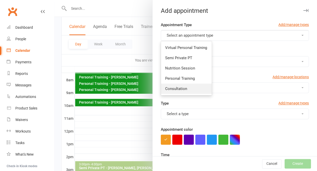
click at [180, 87] on span "Consultation" at bounding box center [176, 88] width 22 height 5
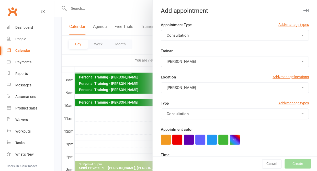
click at [179, 61] on span "[PERSON_NAME]" at bounding box center [181, 61] width 29 height 5
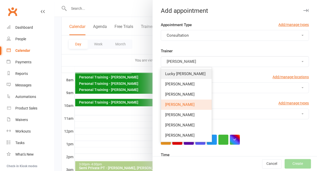
click at [177, 71] on span "Lucky [PERSON_NAME]" at bounding box center [185, 73] width 40 height 5
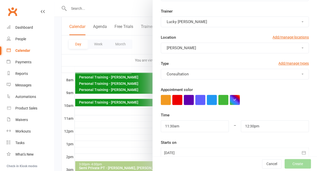
scroll to position [52, 0]
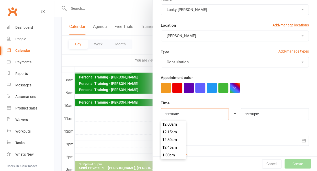
click at [180, 110] on input "11:30am" at bounding box center [195, 114] width 68 height 12
type input "10:00am"
type input "11:00am"
click at [172, 125] on li "10:00am" at bounding box center [173, 129] width 25 height 8
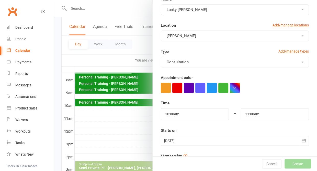
click at [176, 138] on div at bounding box center [235, 140] width 148 height 10
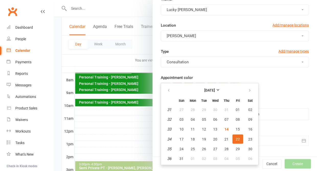
click at [237, 137] on span "22" at bounding box center [238, 139] width 4 height 4
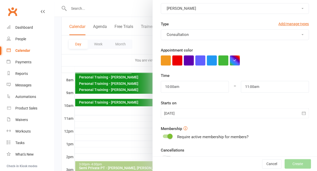
click at [168, 135] on span at bounding box center [170, 135] width 5 height 5
click at [163, 135] on input "checkbox" at bounding box center [163, 135] width 0 height 0
checkbox input "true"
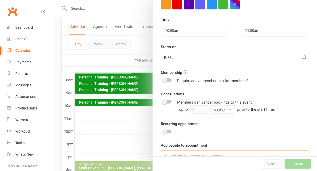
scroll to position [135, 0]
click at [174, 155] on input at bounding box center [235, 155] width 148 height 11
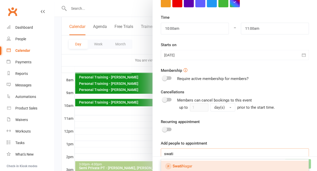
scroll to position [137, 0]
type input "swati"
click at [177, 164] on strong "Swati" at bounding box center [177, 166] width 9 height 5
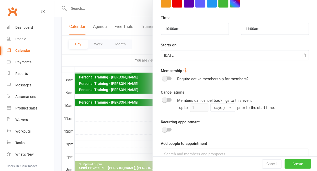
click at [295, 165] on button "Create" at bounding box center [298, 163] width 26 height 9
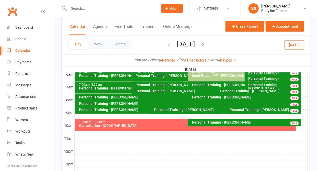
scroll to position [97, 0]
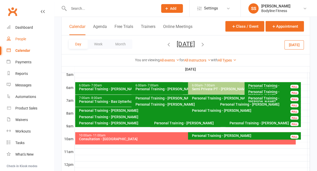
click at [19, 40] on div "People" at bounding box center [20, 39] width 11 height 4
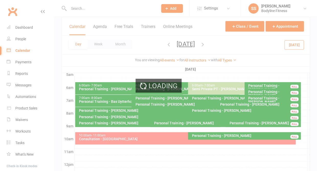
select select "50"
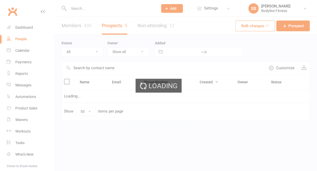
select select "Contacted"
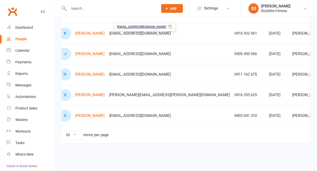
scroll to position [0, 14]
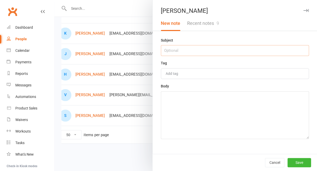
click at [203, 52] on input "text" at bounding box center [235, 50] width 148 height 11
type input "14/8 - coming in 22nd [DATE] at 10am"
click at [196, 115] on textarea at bounding box center [235, 115] width 148 height 48
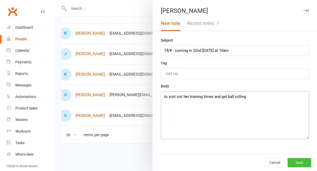
type textarea "to sort out her training times and get ball rolling"
click at [296, 163] on button "Save" at bounding box center [300, 162] width 24 height 9
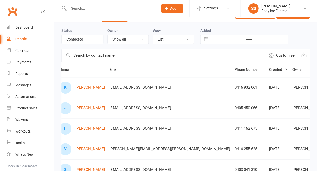
scroll to position [12, 0]
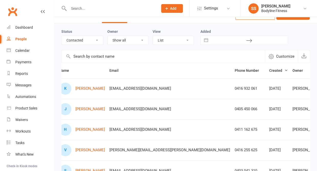
select select "New Lead"
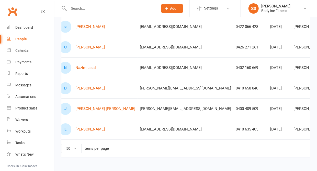
scroll to position [228, 0]
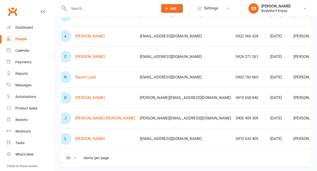
click at [22, 37] on div "People" at bounding box center [21, 39] width 12 height 4
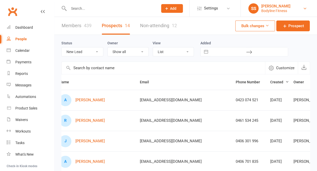
scroll to position [0, 0]
click at [274, 8] on div "[PERSON_NAME]" at bounding box center [275, 6] width 29 height 5
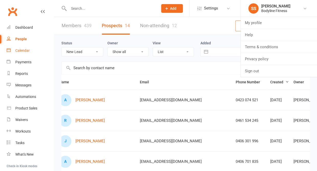
click at [20, 46] on link "Calendar" at bounding box center [30, 51] width 47 height 12
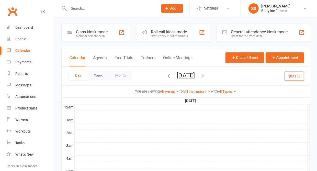
click at [300, 76] on button "[DATE]" at bounding box center [294, 75] width 19 height 9
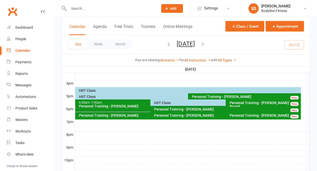
scroll to position [229, 0]
click at [79, 91] on div "HIIT Class" at bounding box center [189, 91] width 221 height 4
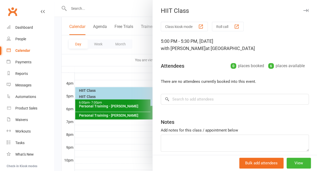
click at [305, 10] on icon "button" at bounding box center [306, 10] width 5 height 3
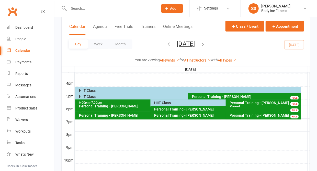
click at [79, 97] on div "HIIT Class" at bounding box center [187, 97] width 216 height 4
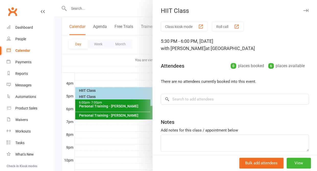
click at [307, 9] on icon "button" at bounding box center [306, 10] width 5 height 3
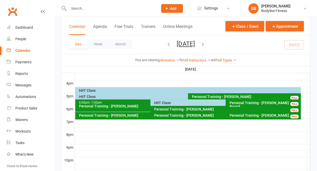
click at [166, 106] on div "Personal Training - [PERSON_NAME] FULL" at bounding box center [226, 109] width 151 height 7
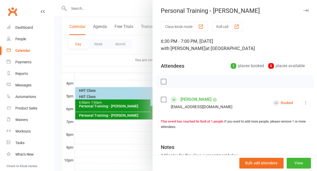
click at [307, 10] on icon "button" at bounding box center [306, 10] width 5 height 3
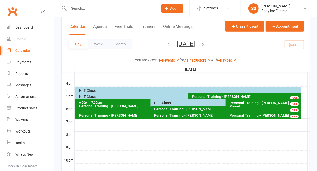
click at [164, 100] on div "HIIT Class" at bounding box center [185, 96] width 221 height 7
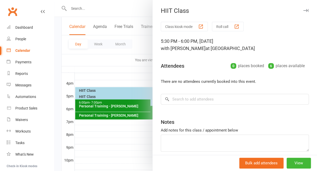
click at [305, 10] on icon "button" at bounding box center [306, 10] width 5 height 3
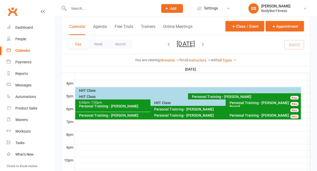
click at [171, 102] on div "HIIT Class" at bounding box center [224, 103] width 141 height 4
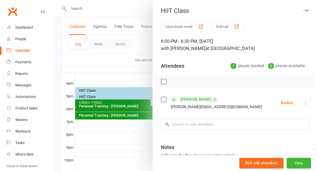
click at [305, 10] on icon "button" at bounding box center [306, 10] width 5 height 3
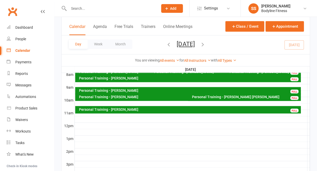
scroll to position [127, 0]
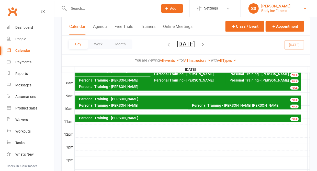
click at [275, 11] on div "Bodyline Fitness" at bounding box center [275, 10] width 29 height 5
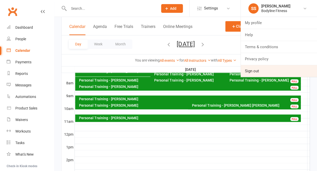
click at [252, 70] on link "Sign out" at bounding box center [279, 71] width 77 height 12
